Goal: Task Accomplishment & Management: Use online tool/utility

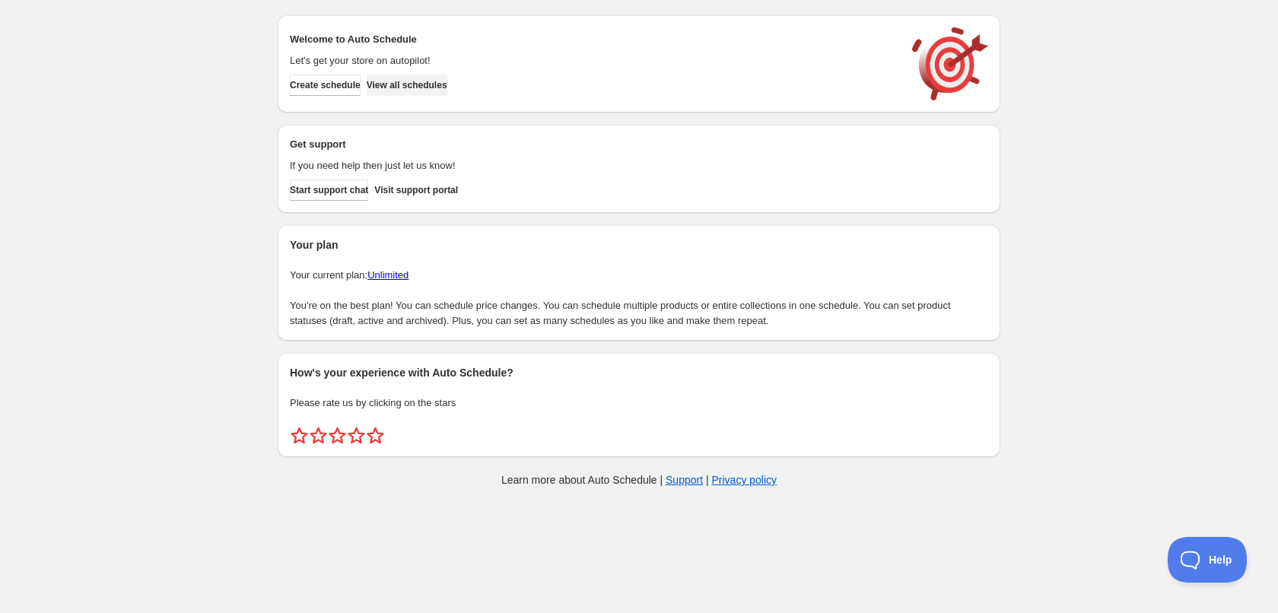
click at [421, 90] on span "View all schedules" at bounding box center [407, 85] width 81 height 12
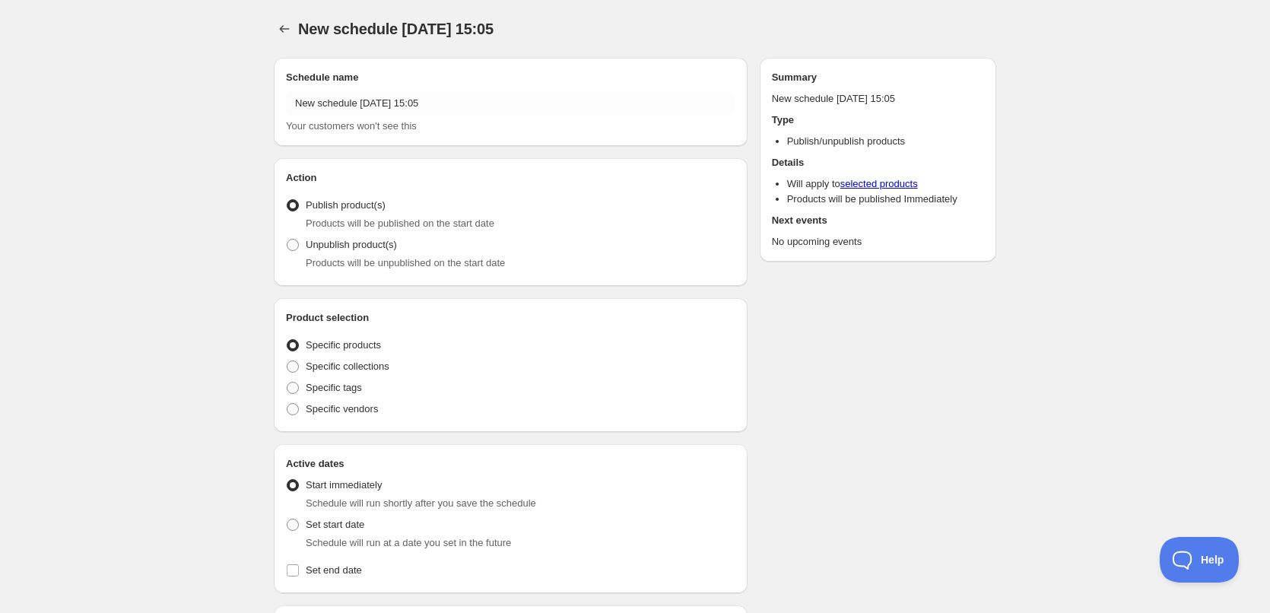
radio input "true"
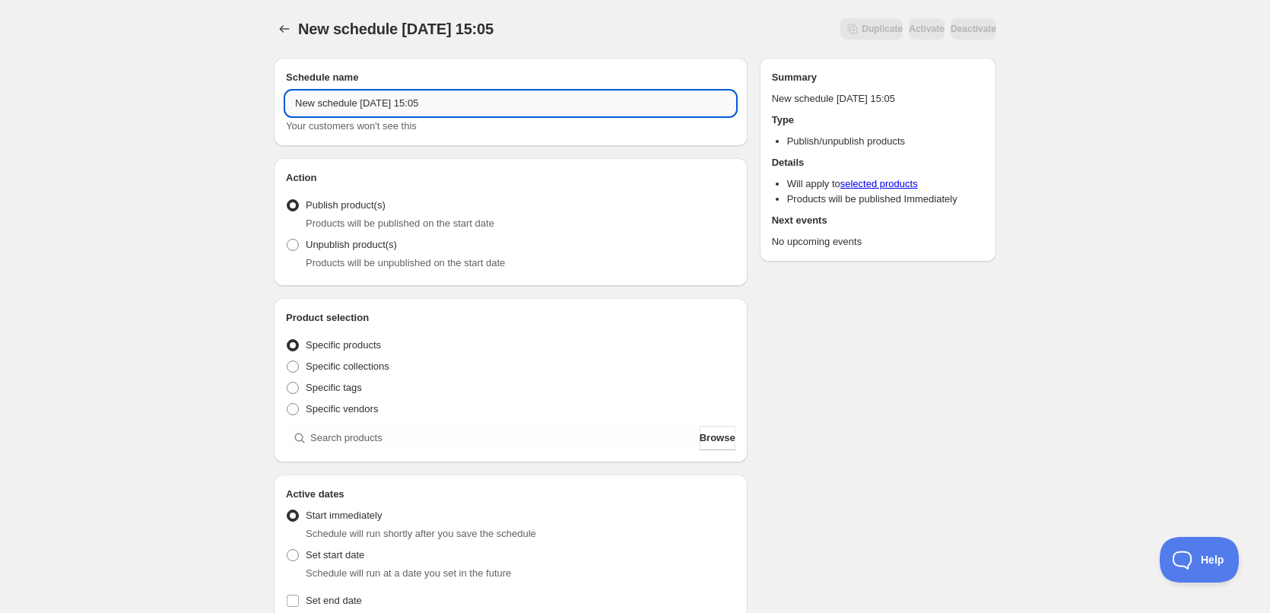
click at [437, 106] on input "New schedule [DATE] 15:05" at bounding box center [510, 103] width 449 height 24
click at [460, 106] on input "New schedule [DATE] 15:05" at bounding box center [510, 103] width 449 height 24
type input "[DATE]"
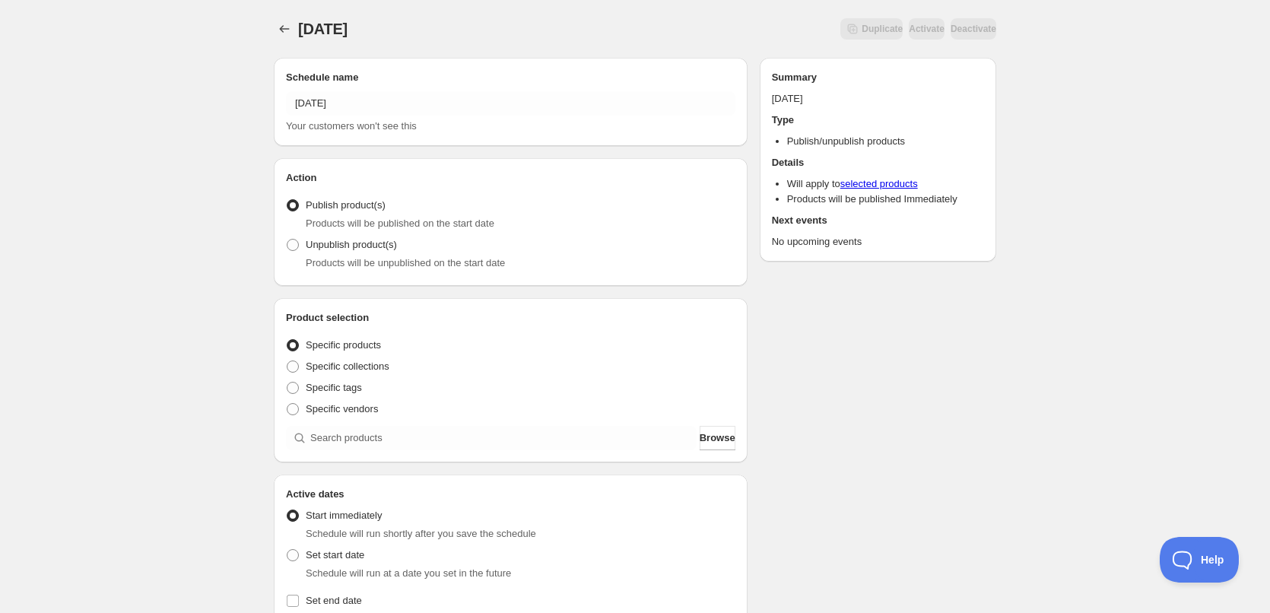
click at [230, 286] on div "[DATE]. This page is ready [DATE] Duplicate Activate Deactivate More actions Du…" at bounding box center [635, 579] width 1270 height 1159
click at [300, 386] on label "Specific tags" at bounding box center [324, 387] width 76 height 21
click at [287, 383] on input "Specific tags" at bounding box center [287, 382] width 1 height 1
radio input "true"
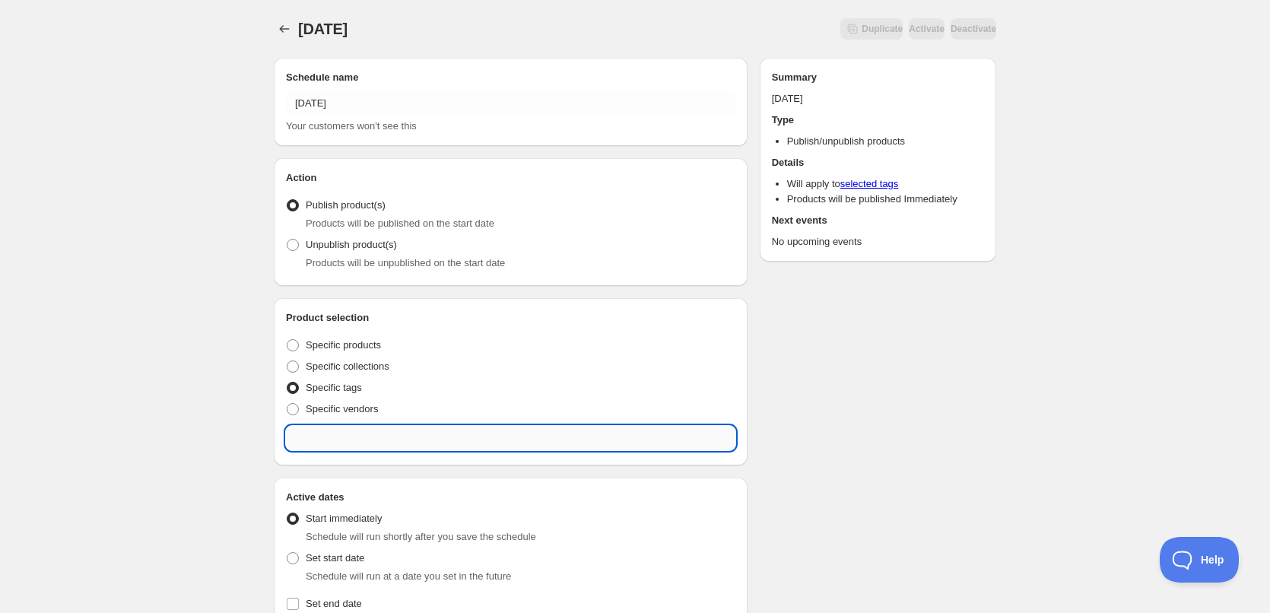
click at [390, 446] on input "text" at bounding box center [510, 438] width 449 height 24
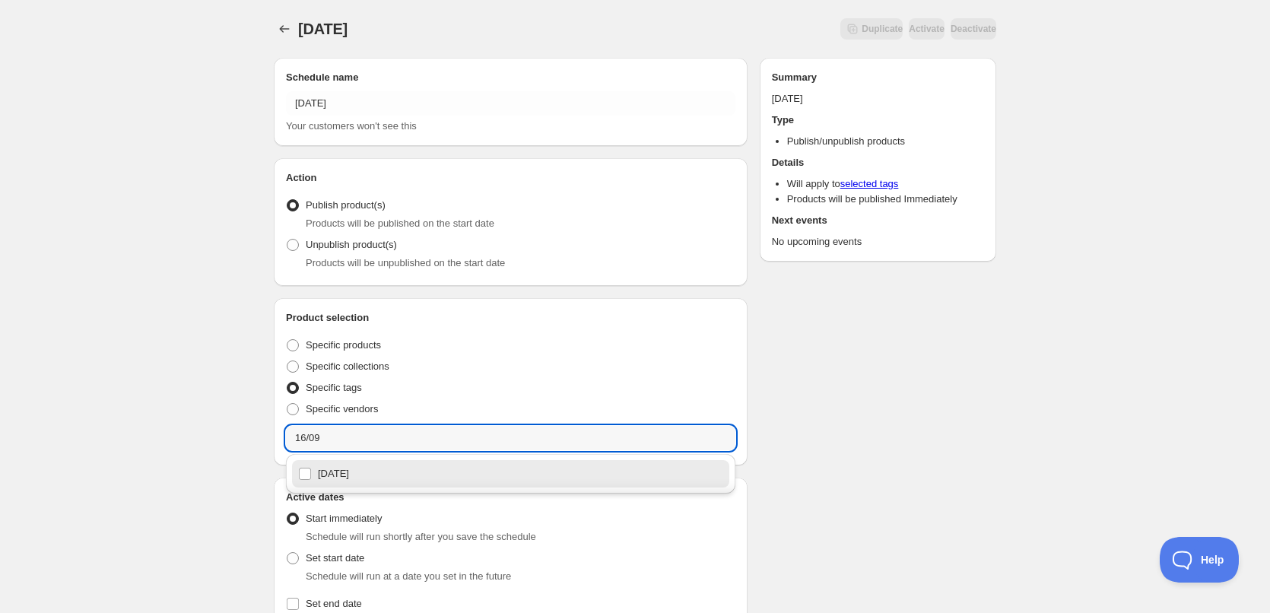
click at [344, 477] on div "[DATE]" at bounding box center [510, 473] width 425 height 21
type input "[DATE]"
checkbox input "true"
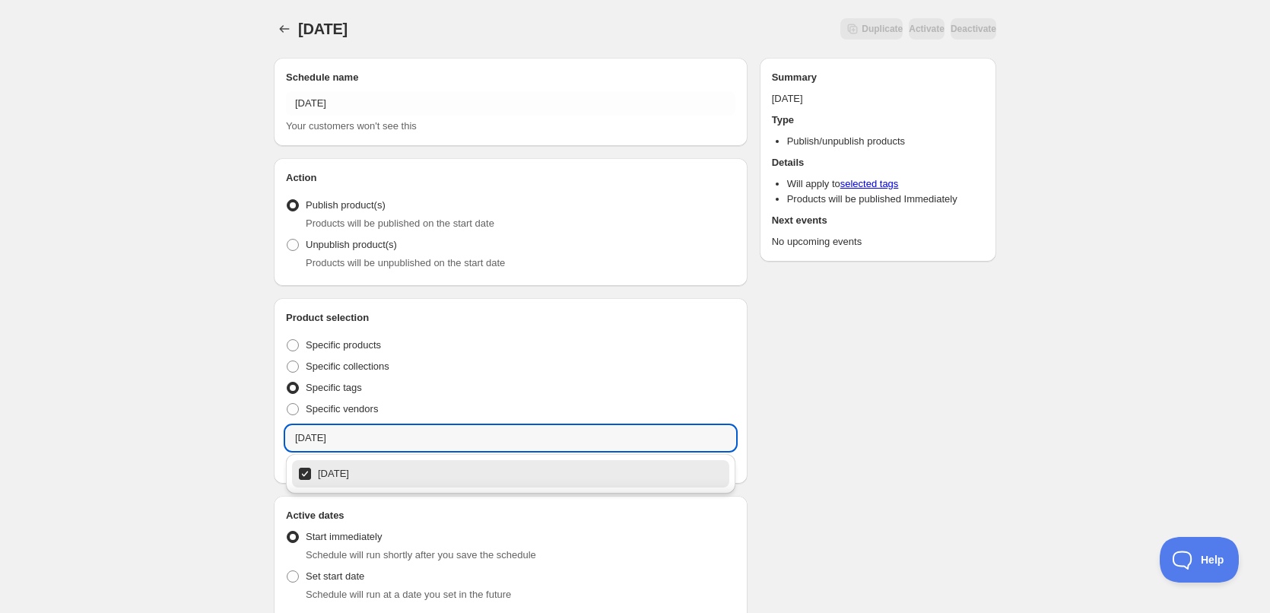
type input "[DATE]"
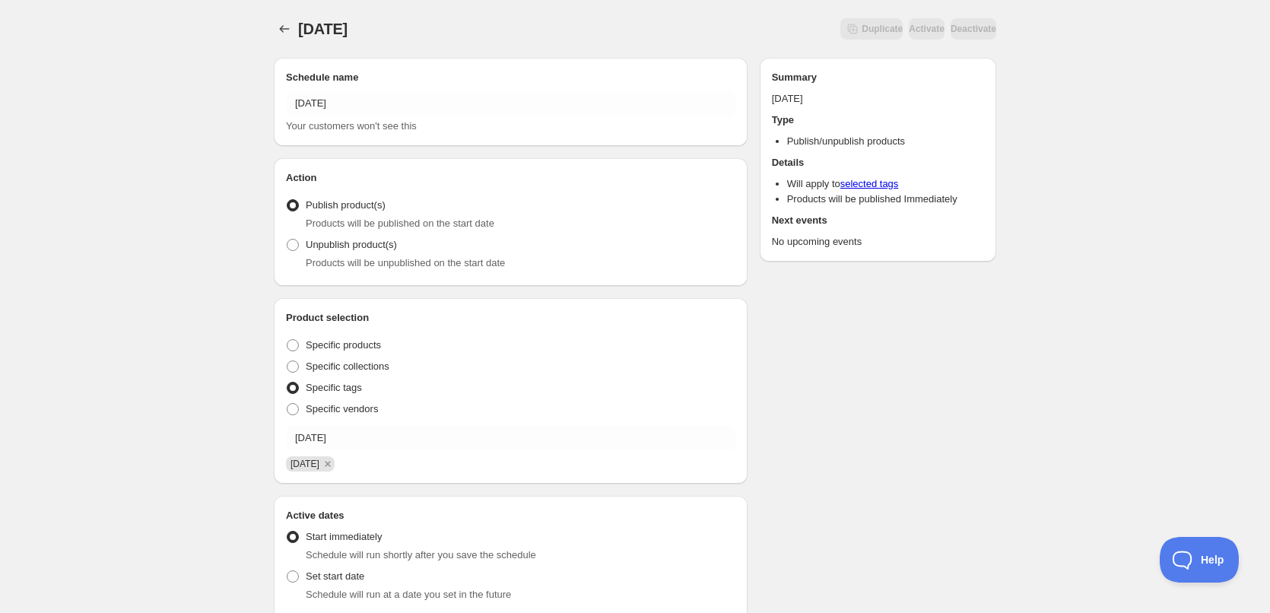
click at [180, 364] on div "[DATE]. This page is ready [DATE] Duplicate Activate Deactivate More actions Du…" at bounding box center [635, 590] width 1270 height 1180
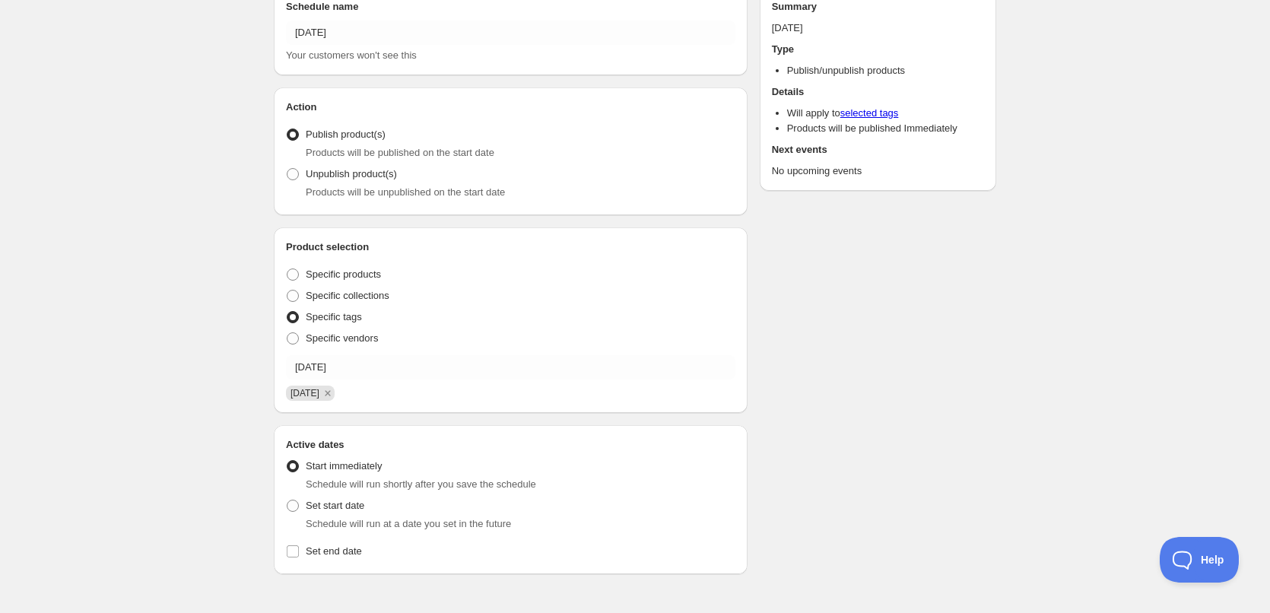
scroll to position [228, 0]
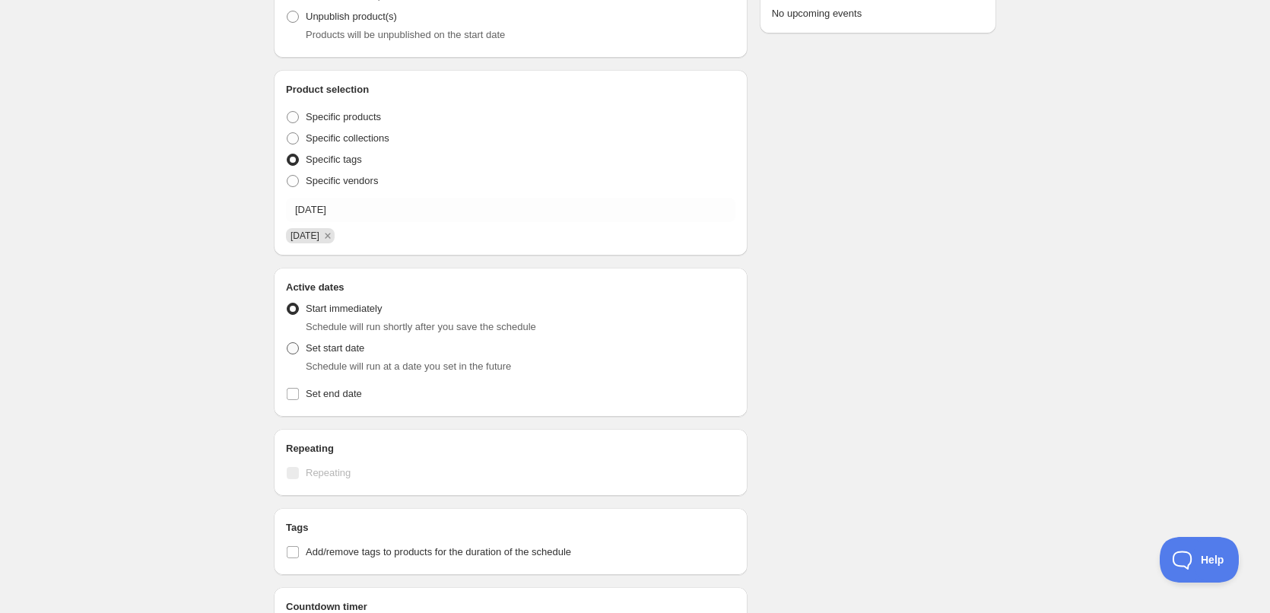
click at [294, 351] on span at bounding box center [293, 348] width 12 height 12
click at [287, 343] on input "Set start date" at bounding box center [287, 342] width 1 height 1
radio input "true"
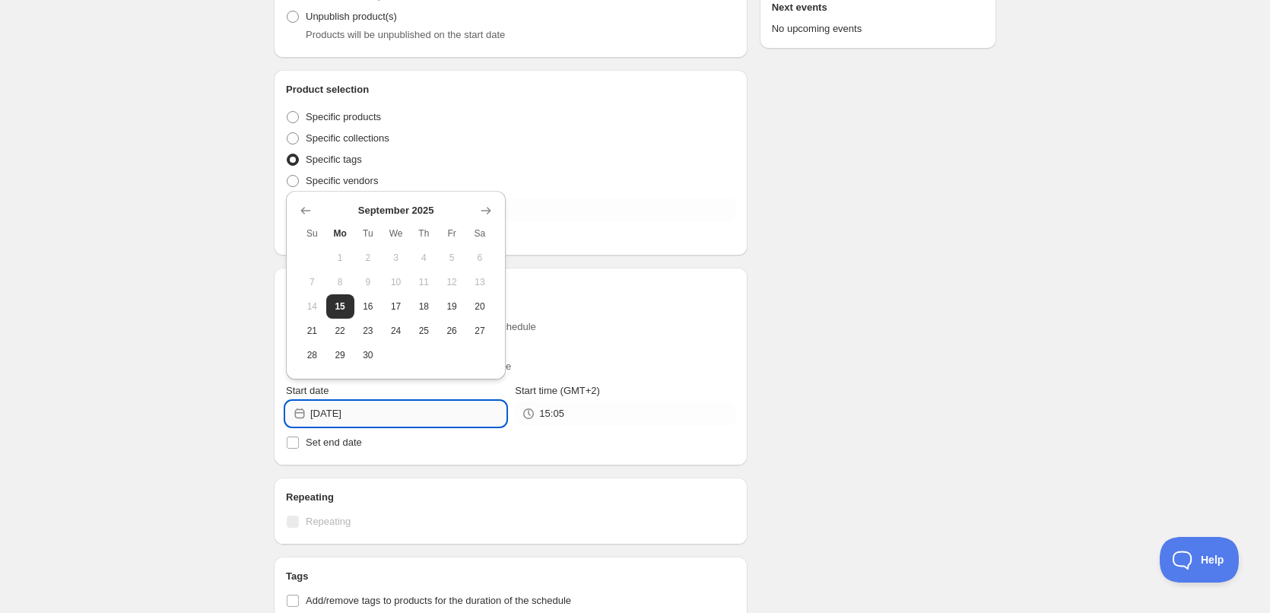
click at [432, 418] on input "[DATE]" at bounding box center [407, 414] width 195 height 24
click at [344, 308] on span "15" at bounding box center [340, 306] width 16 height 12
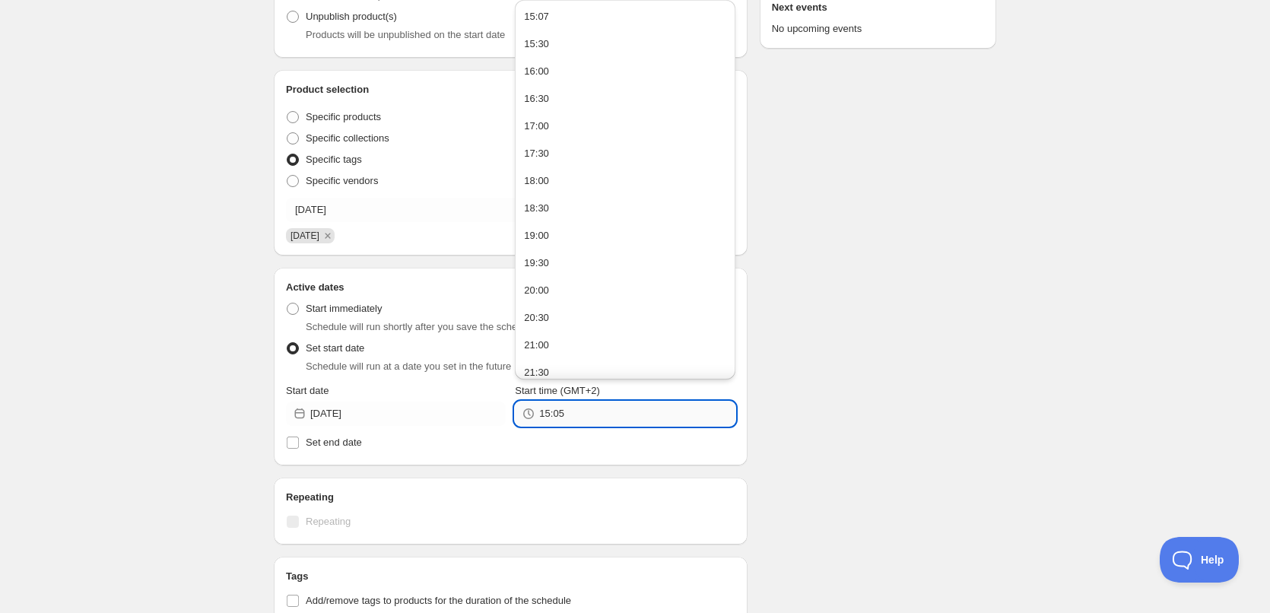
click at [592, 421] on input "15:05" at bounding box center [636, 414] width 195 height 24
click at [555, 282] on button "22:00" at bounding box center [624, 280] width 211 height 24
type input "22:00"
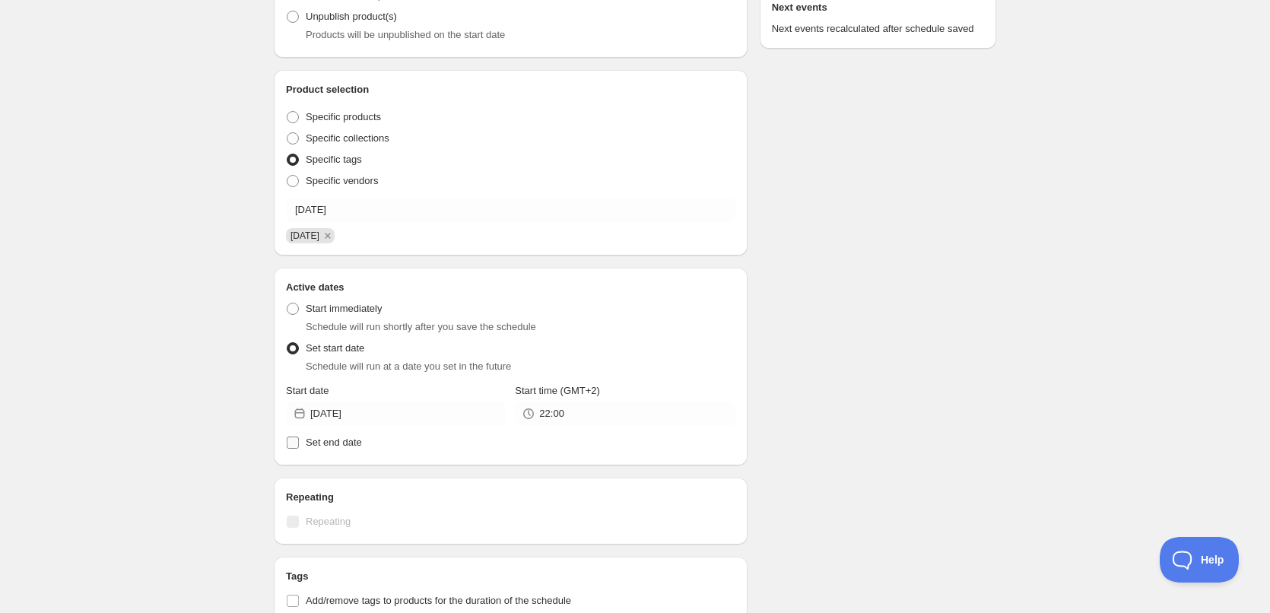
click at [312, 442] on span "Set end date" at bounding box center [334, 442] width 56 height 11
click at [299, 442] on input "Set end date" at bounding box center [293, 443] width 12 height 12
checkbox input "true"
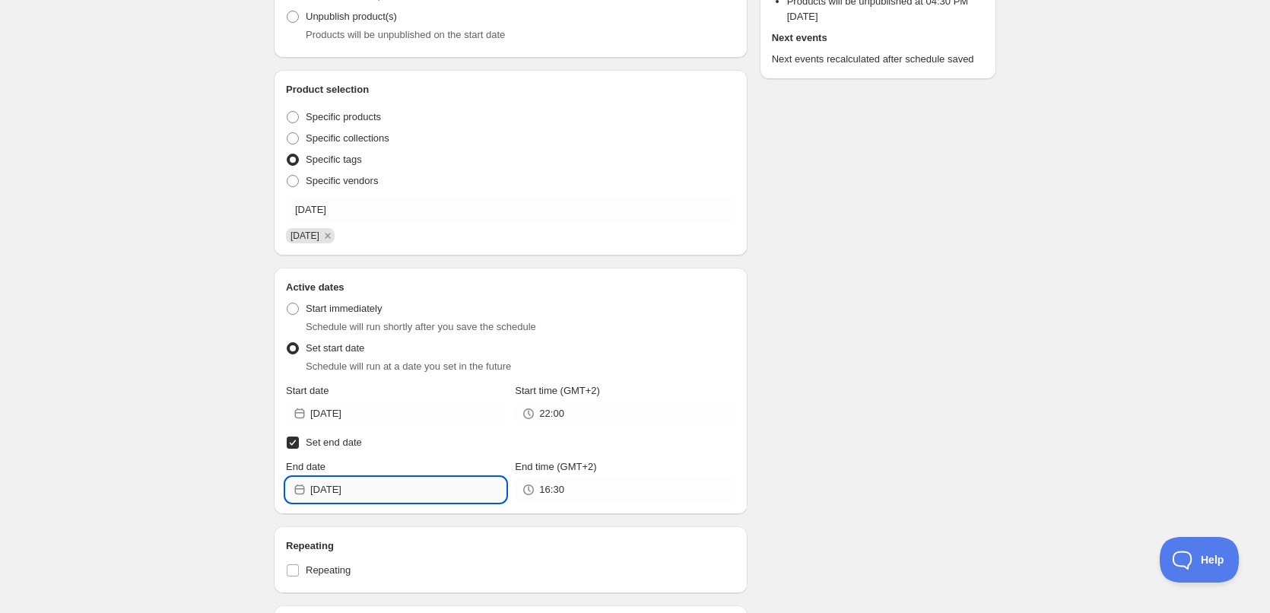
click at [386, 485] on input "[DATE]" at bounding box center [407, 490] width 195 height 24
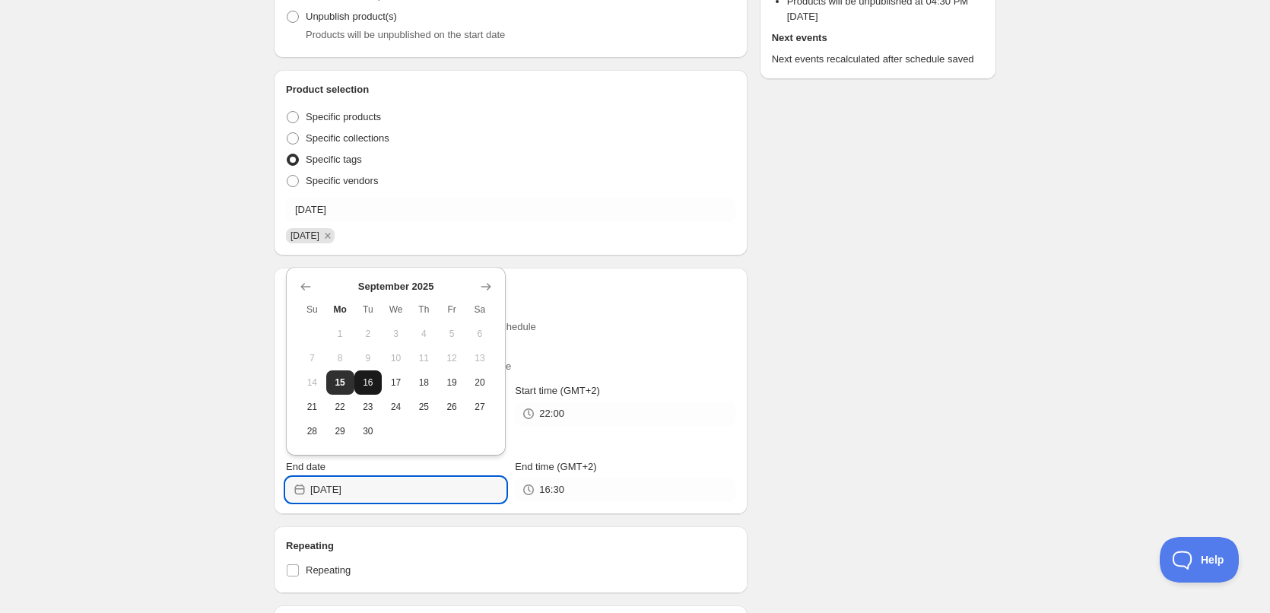
click at [375, 387] on span "16" at bounding box center [368, 382] width 16 height 12
type input "[DATE]"
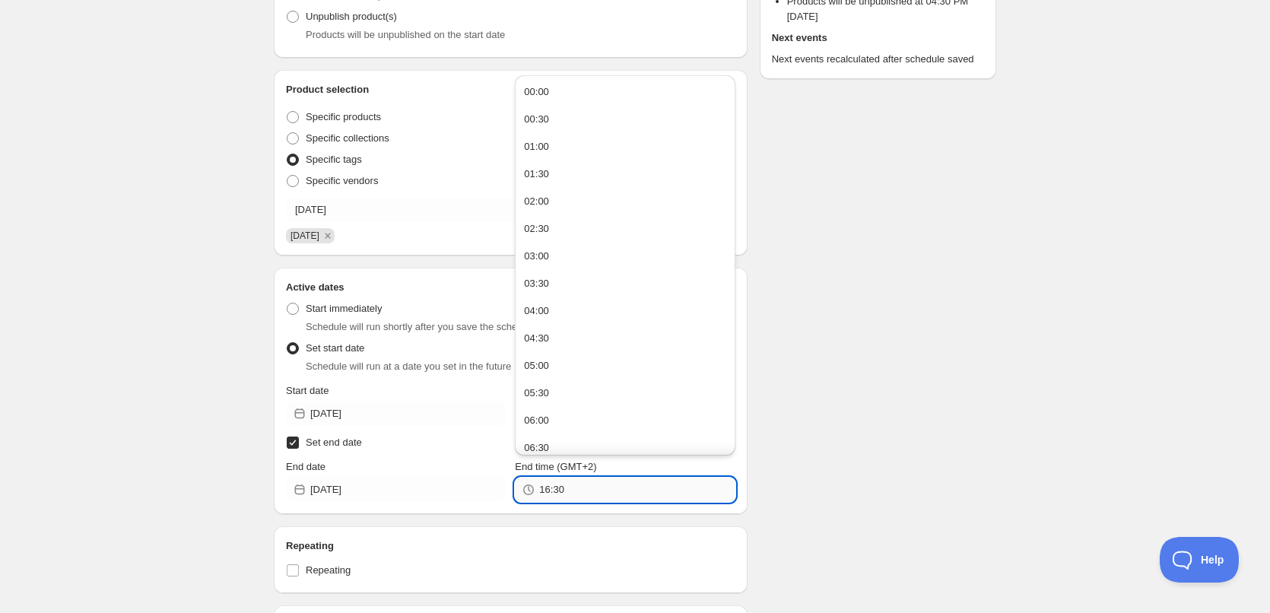
click at [625, 484] on input "16:30" at bounding box center [636, 490] width 195 height 24
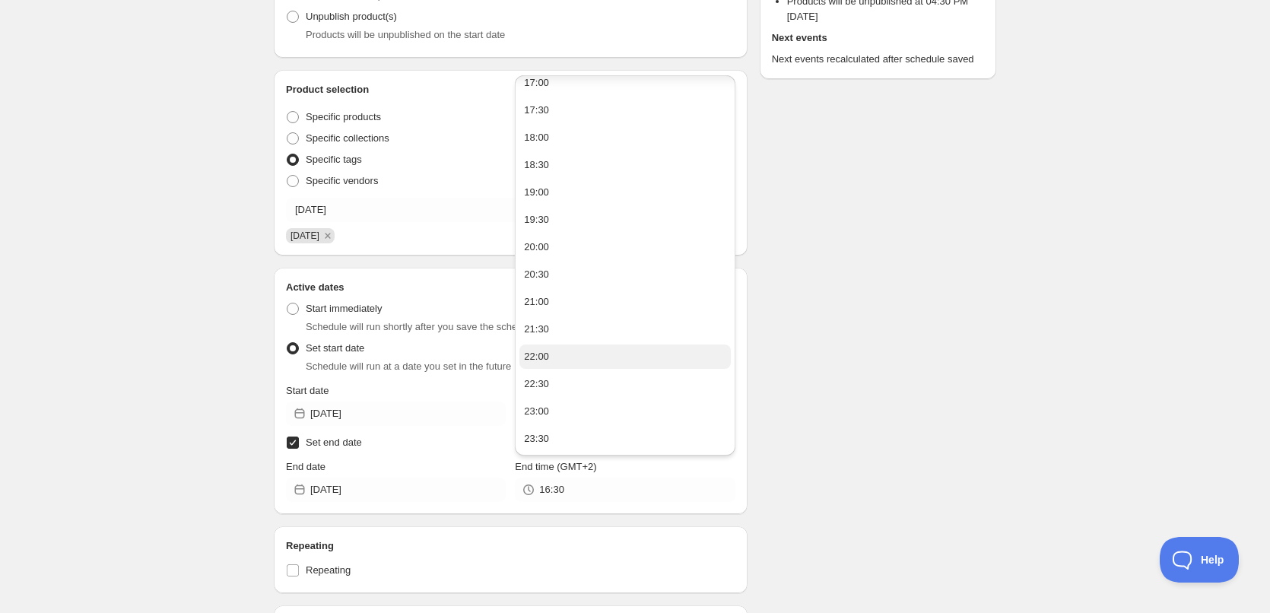
click at [568, 354] on button "22:00" at bounding box center [624, 357] width 211 height 24
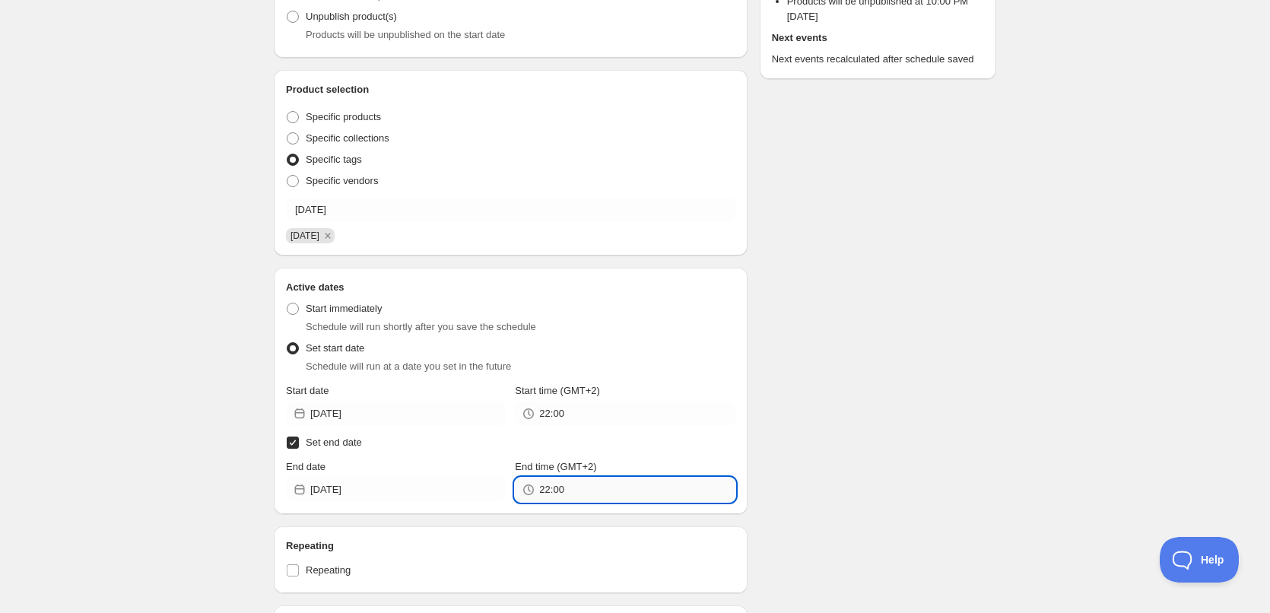
click at [557, 485] on input "22:00" at bounding box center [636, 490] width 195 height 24
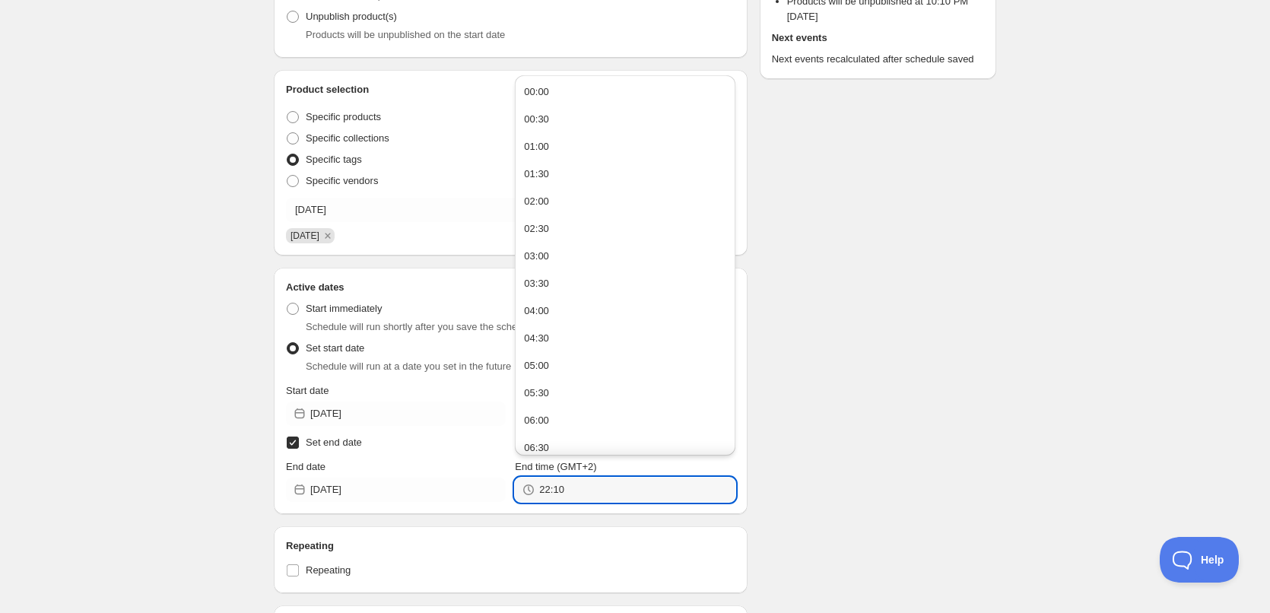
type input "22:10"
click at [1032, 366] on div "[DATE]. This page is ready [DATE] Duplicate Activate Deactivate More actions Du…" at bounding box center [635, 447] width 1270 height 1351
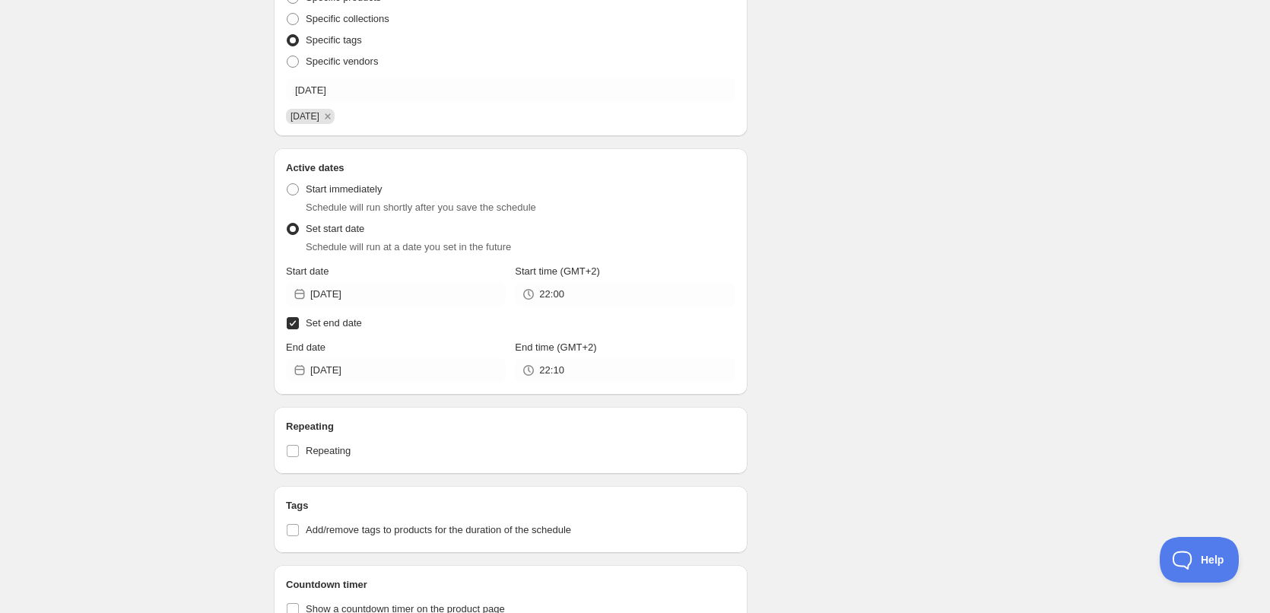
scroll to position [736, 0]
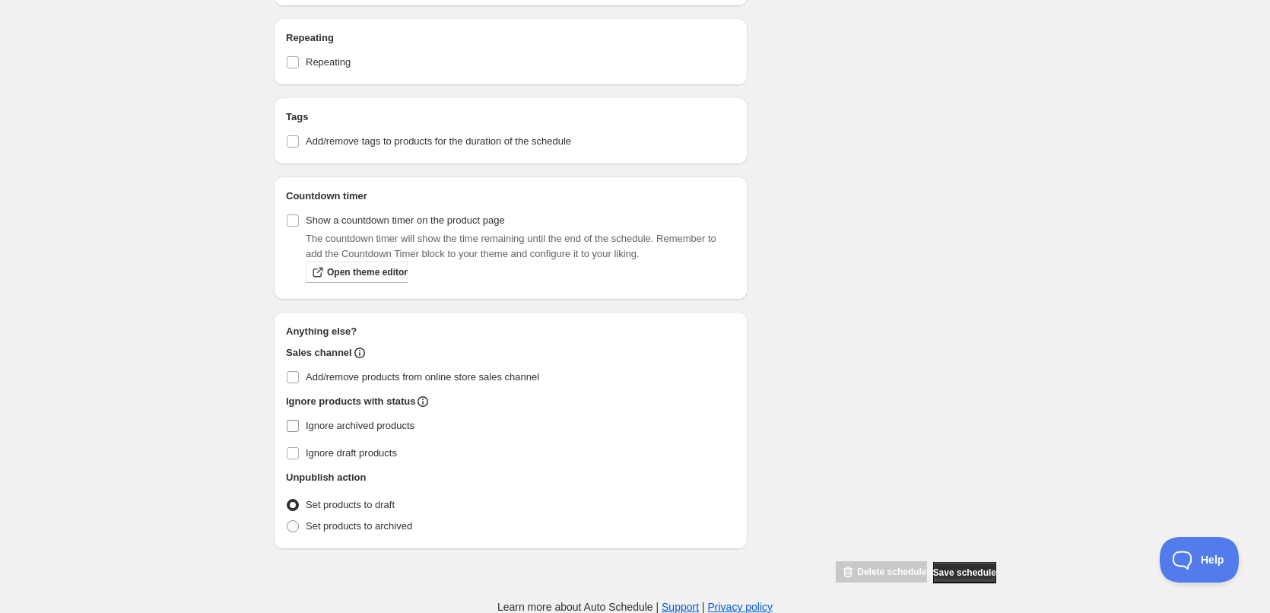
click at [292, 423] on input "Ignore archived products" at bounding box center [293, 426] width 12 height 12
checkbox input "true"
click at [312, 522] on span "Set products to archived" at bounding box center [359, 525] width 106 height 11
click at [287, 521] on input "Set products to archived" at bounding box center [287, 520] width 1 height 1
radio input "true"
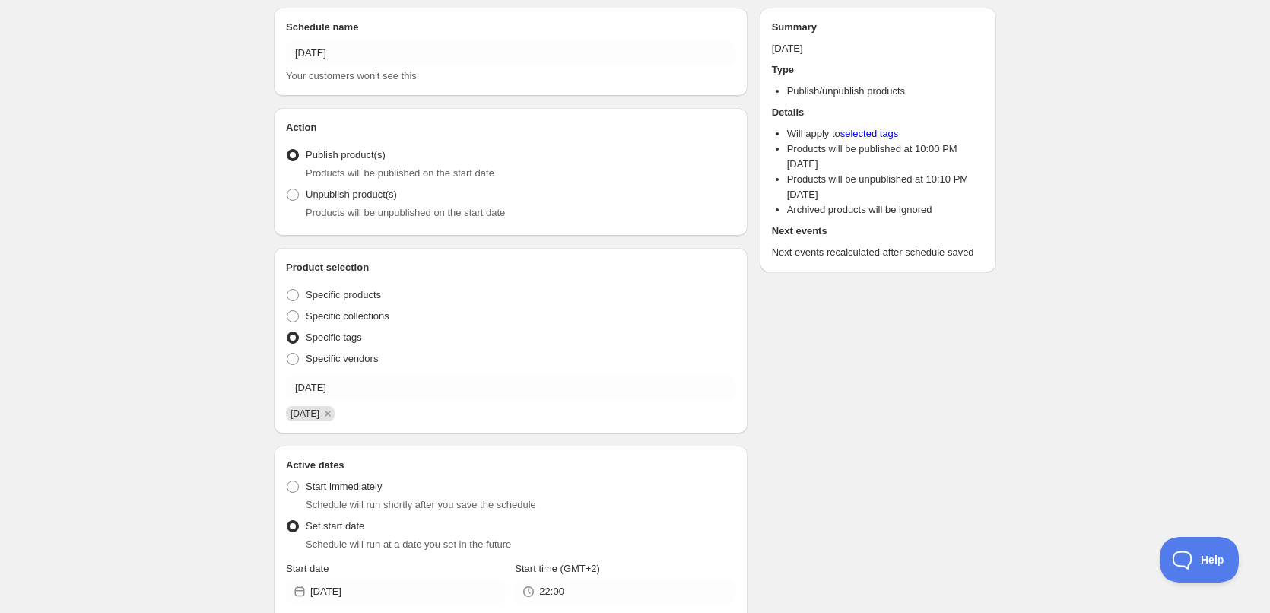
scroll to position [0, 0]
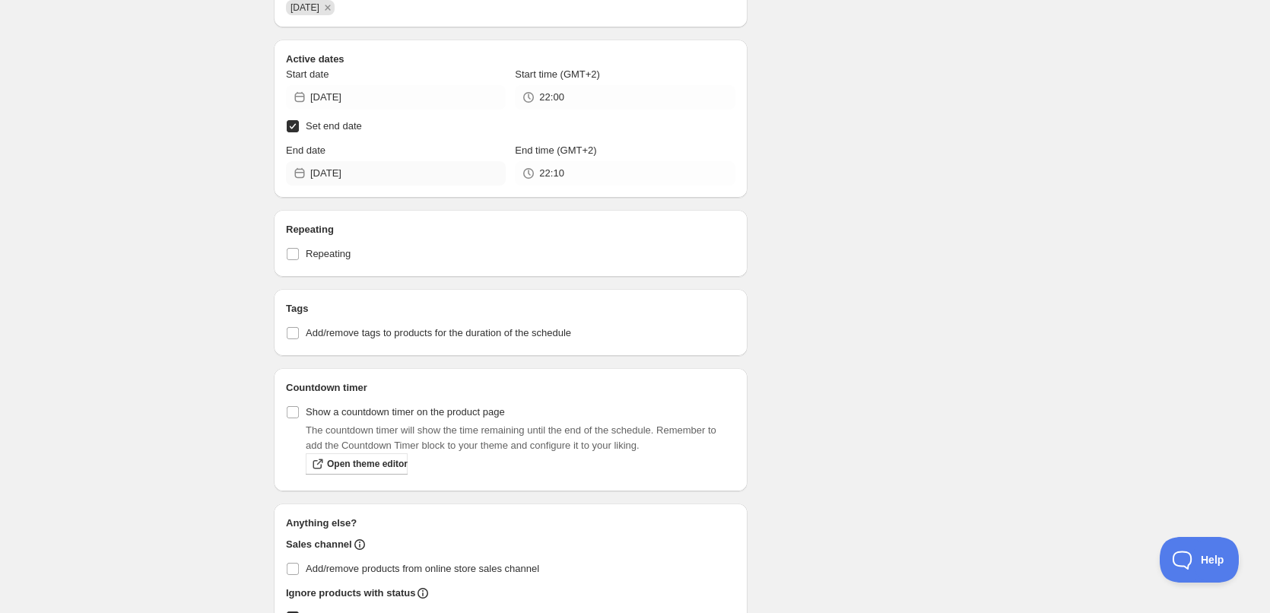
scroll to position [648, 0]
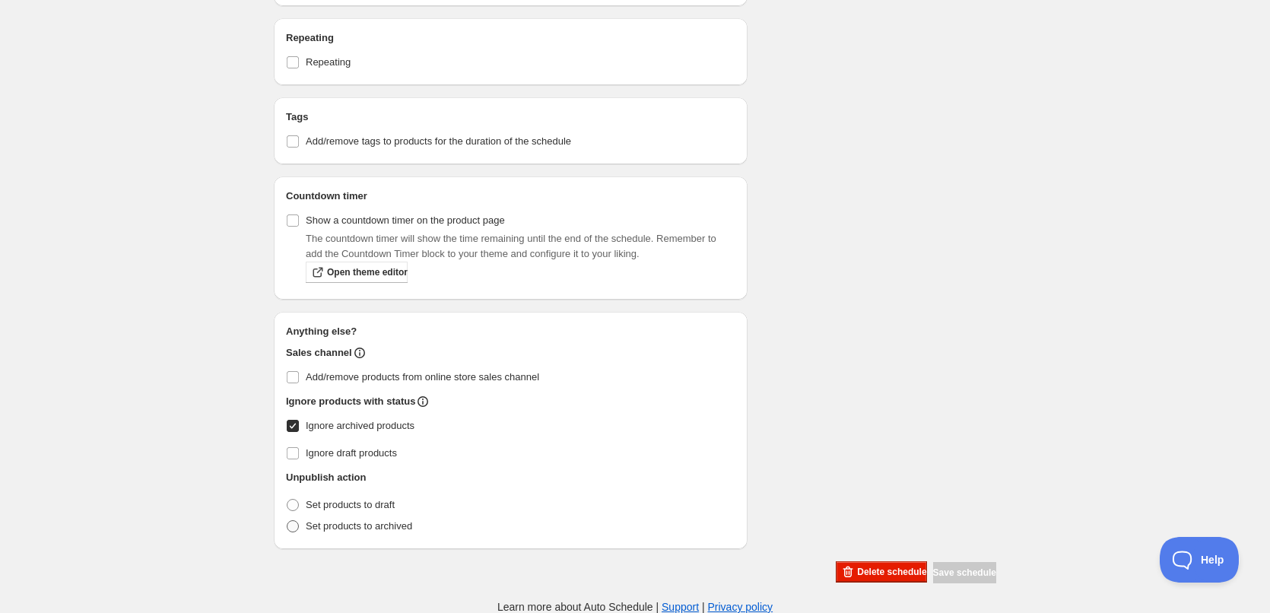
click at [294, 528] on span at bounding box center [293, 526] width 12 height 12
click at [287, 521] on input "Set products to archived" at bounding box center [287, 520] width 1 height 1
radio input "true"
click at [956, 567] on div "Save schedule" at bounding box center [964, 572] width 63 height 21
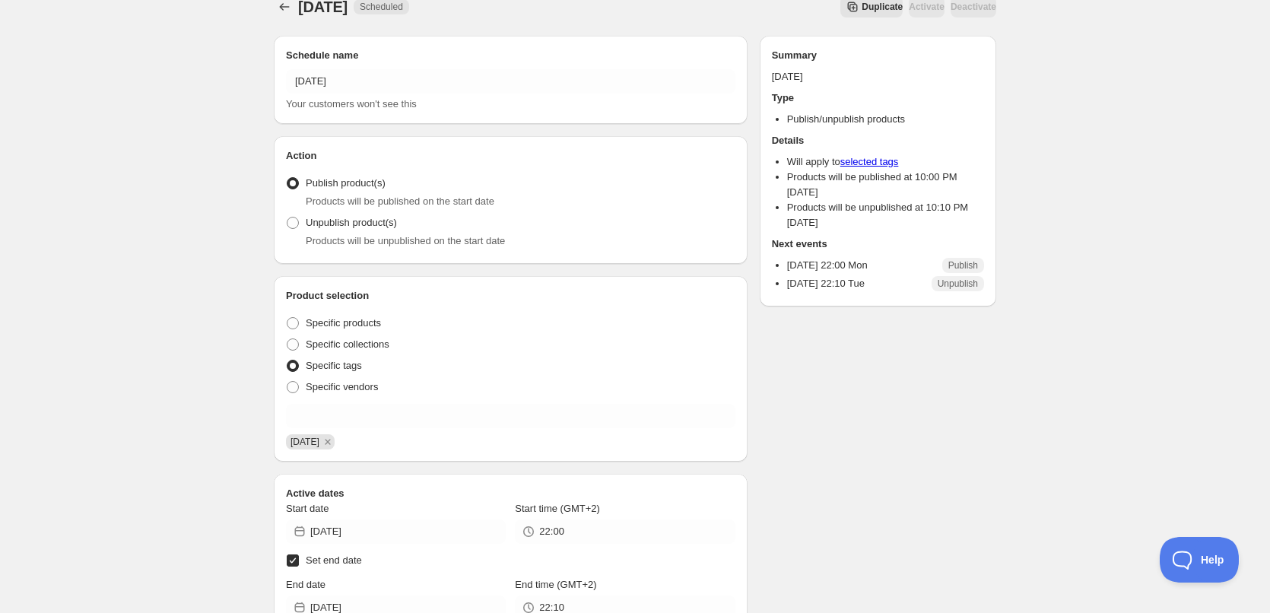
scroll to position [0, 0]
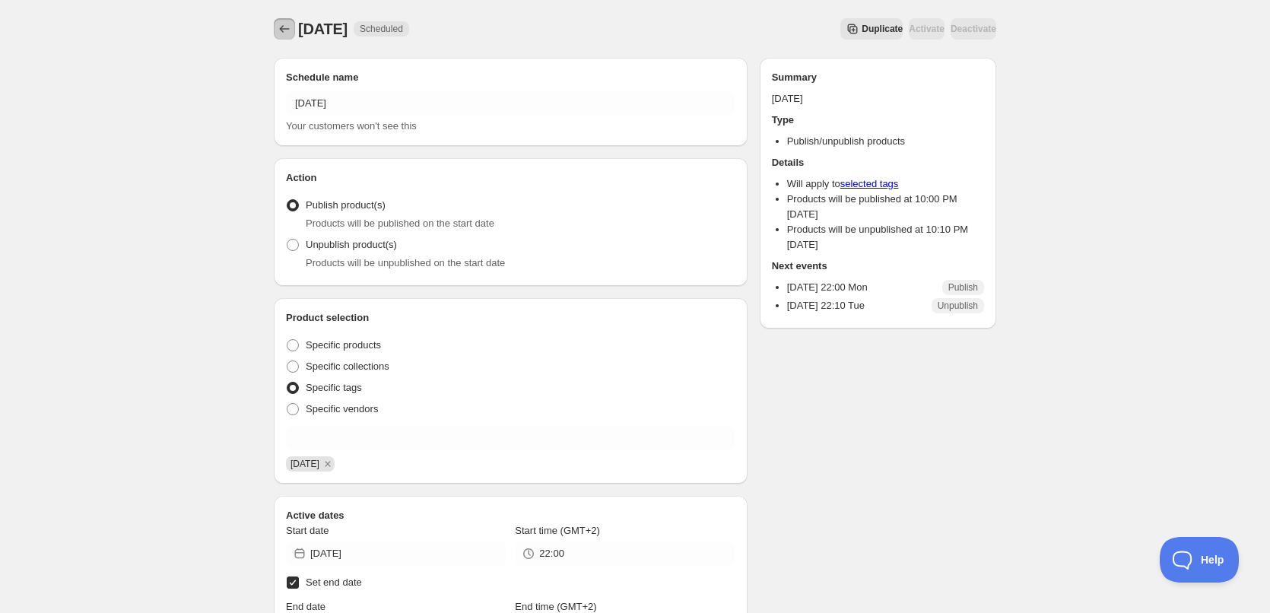
click at [285, 26] on icon "Schedules" at bounding box center [284, 28] width 15 height 15
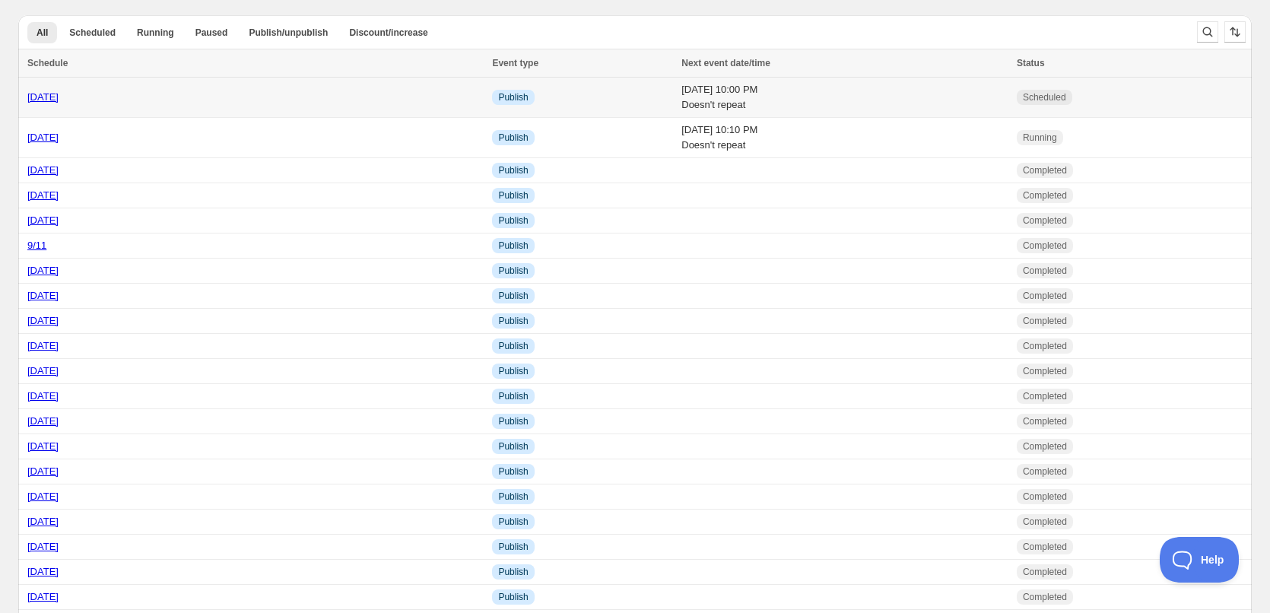
click at [820, 104] on td "[DATE] 10:00 PM Doesn't repeat" at bounding box center [844, 98] width 335 height 40
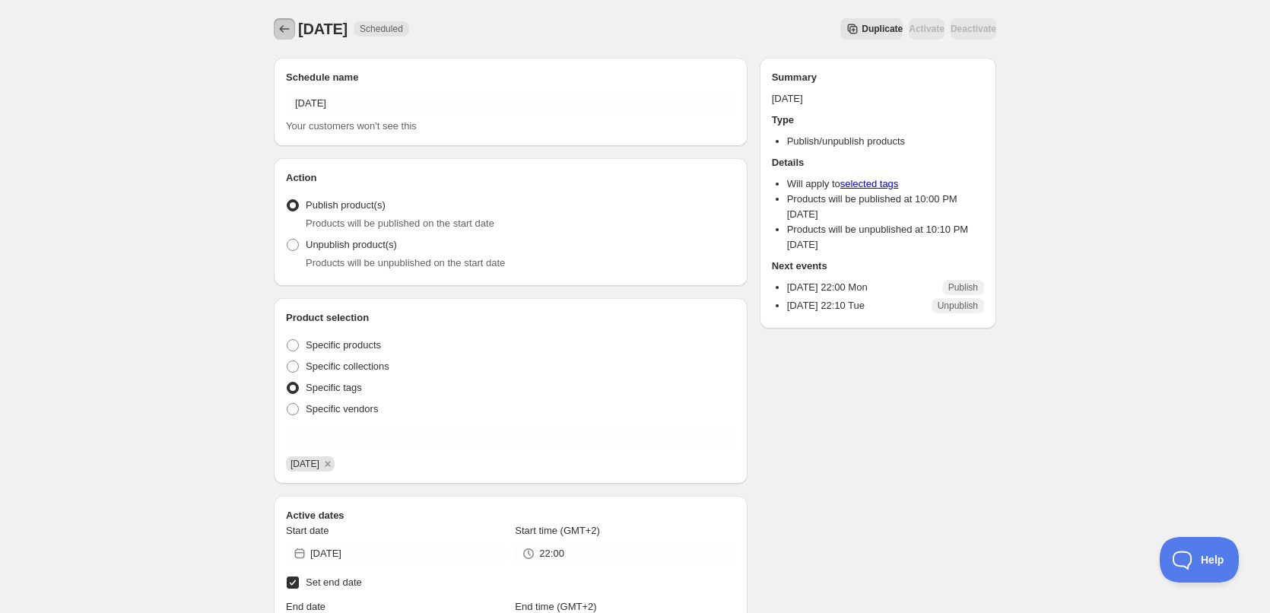
click at [281, 28] on icon "Schedules" at bounding box center [285, 29] width 10 height 8
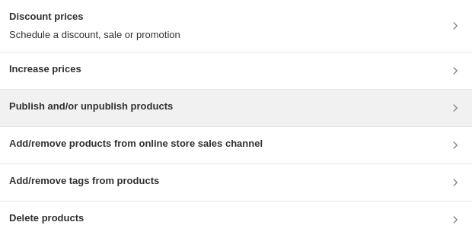
click at [131, 113] on h3 "Publish and/or unpublish products" at bounding box center [91, 106] width 164 height 15
